Goal: Information Seeking & Learning: Learn about a topic

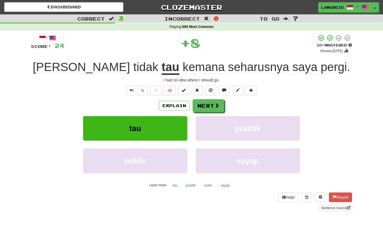
click at [161, 69] on u "tau" at bounding box center [170, 67] width 18 height 14
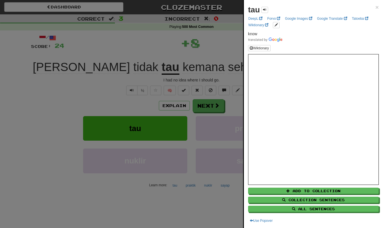
click at [132, 71] on div at bounding box center [191, 114] width 383 height 228
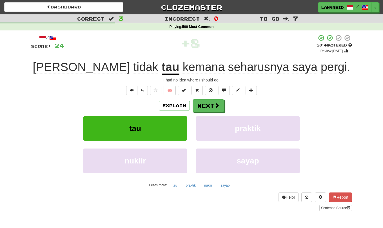
click at [133, 70] on span "tidak" at bounding box center [145, 67] width 25 height 14
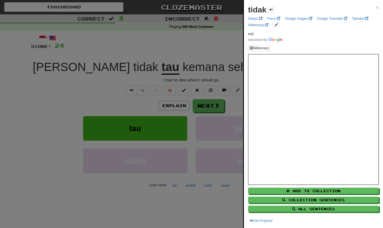
click at [112, 70] on div at bounding box center [191, 114] width 383 height 228
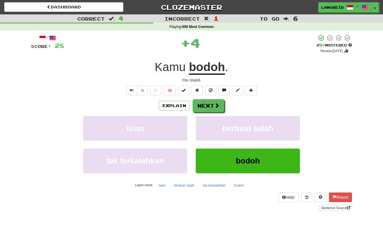
click at [215, 66] on u "bodoh" at bounding box center [207, 67] width 36 height 14
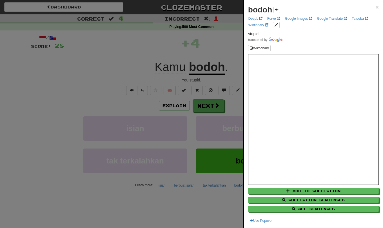
click at [215, 66] on div at bounding box center [191, 114] width 383 height 228
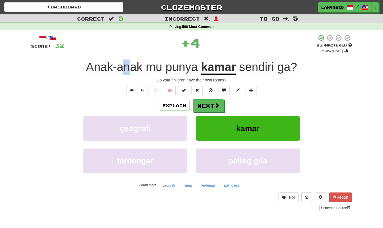
click at [146, 68] on span "Anak-anak" at bounding box center [154, 67] width 16 height 14
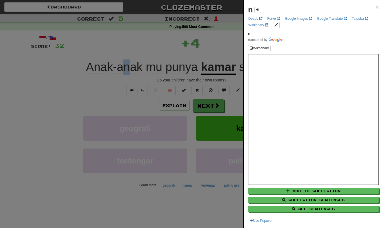
click at [126, 68] on div at bounding box center [191, 114] width 383 height 228
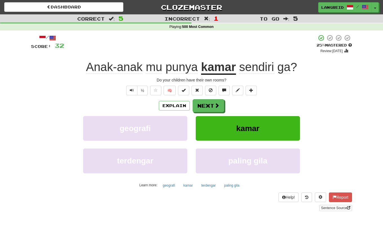
click at [146, 69] on span "Anak-anak" at bounding box center [154, 67] width 16 height 14
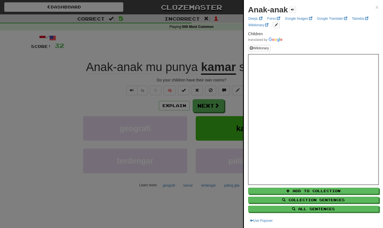
click at [207, 111] on div at bounding box center [191, 114] width 383 height 228
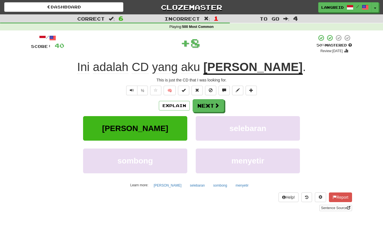
click at [247, 70] on u "cari-cari" at bounding box center [252, 67] width 99 height 14
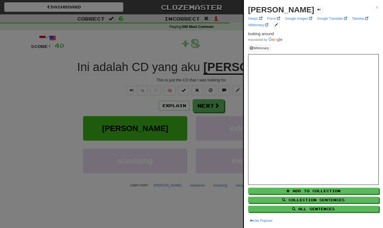
click at [177, 106] on div at bounding box center [191, 114] width 383 height 228
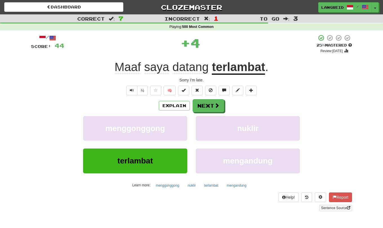
click at [144, 67] on span "Maaf" at bounding box center [156, 67] width 25 height 14
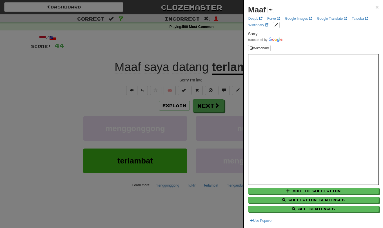
click at [213, 146] on div at bounding box center [191, 114] width 383 height 228
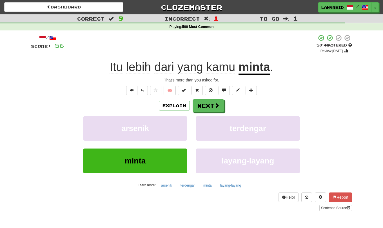
click at [263, 66] on u "minta" at bounding box center [254, 67] width 32 height 14
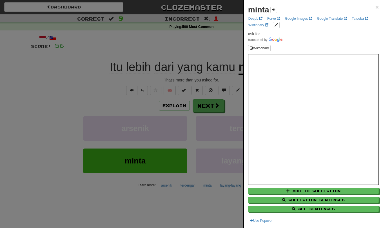
click at [200, 97] on div at bounding box center [191, 114] width 383 height 228
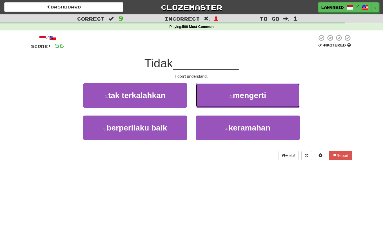
click at [200, 97] on button "2 . mengerti" at bounding box center [247, 95] width 104 height 24
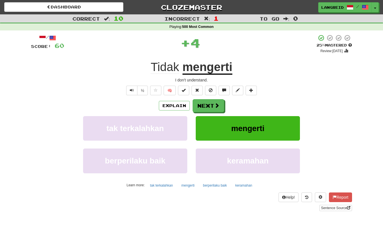
click at [204, 73] on u "mengerti" at bounding box center [207, 67] width 50 height 14
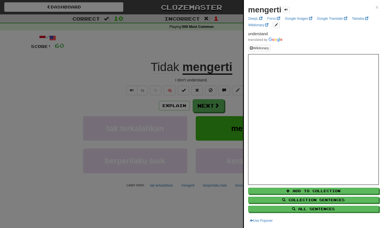
click at [204, 74] on div at bounding box center [191, 114] width 383 height 228
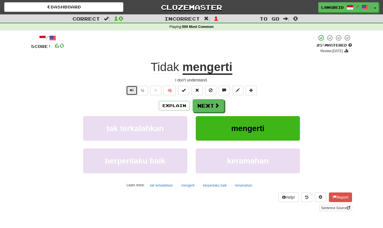
click at [134, 89] on span "Text-to-speech controls" at bounding box center [132, 90] width 4 height 4
click at [222, 105] on button "Next" at bounding box center [209, 105] width 32 height 13
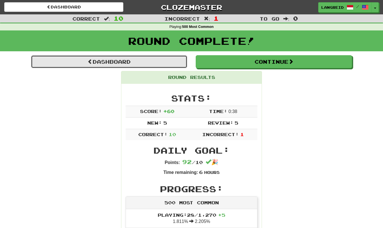
click at [175, 61] on link "Dashboard" at bounding box center [109, 61] width 156 height 13
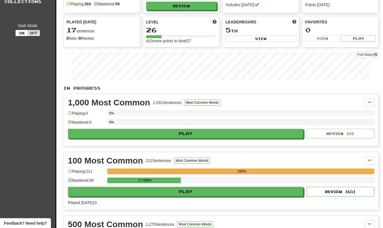
scroll to position [103, 0]
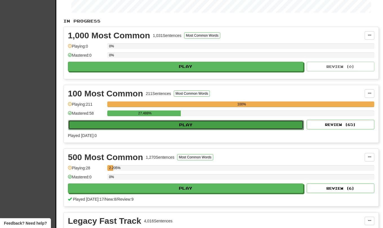
click at [263, 125] on button "Play" at bounding box center [185, 125] width 235 height 10
select select "**"
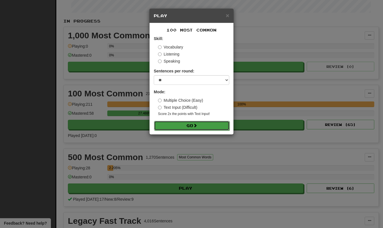
click at [217, 126] on button "Go" at bounding box center [191, 126] width 75 height 10
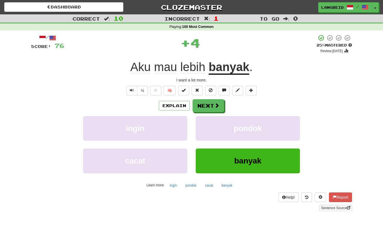
click at [230, 72] on u "banyak" at bounding box center [228, 67] width 41 height 14
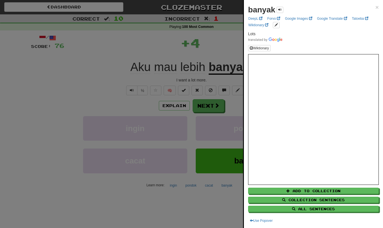
click at [222, 74] on div at bounding box center [191, 114] width 383 height 228
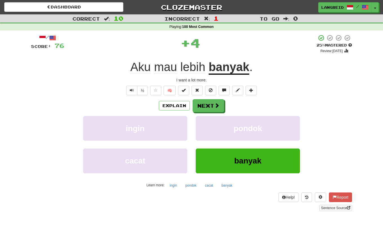
click at [185, 64] on span "lebih" at bounding box center [192, 67] width 25 height 14
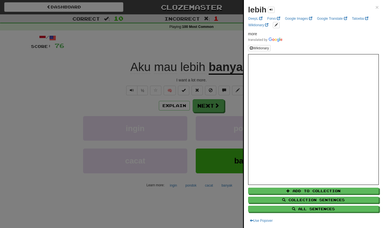
click at [185, 64] on div at bounding box center [191, 114] width 383 height 228
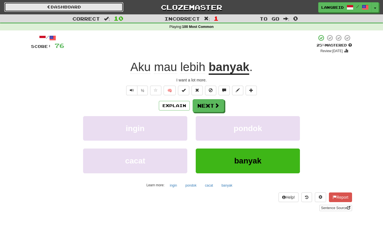
click at [87, 3] on link "Dashboard" at bounding box center [63, 7] width 119 height 10
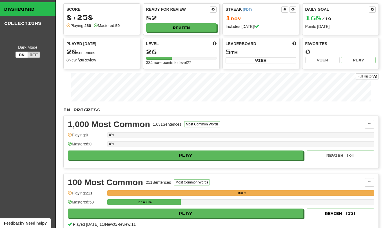
scroll to position [8, 0]
